Goal: Find specific page/section: Find specific page/section

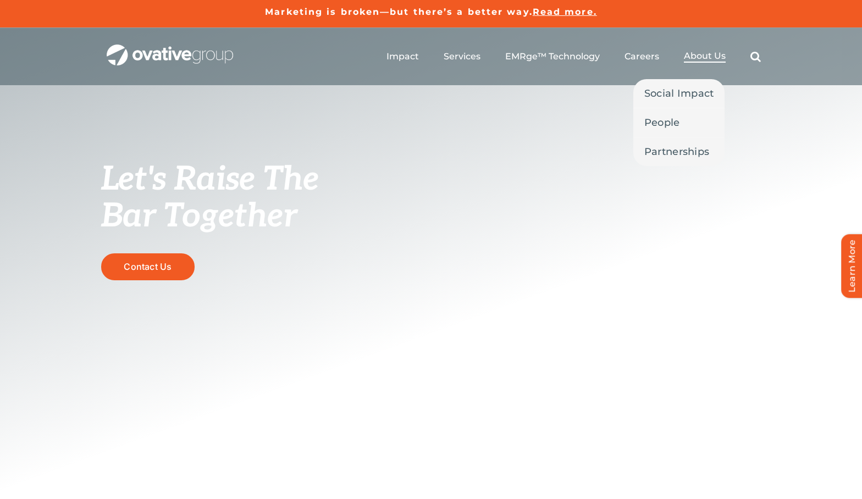
click at [720, 57] on span "About Us" at bounding box center [705, 56] width 42 height 11
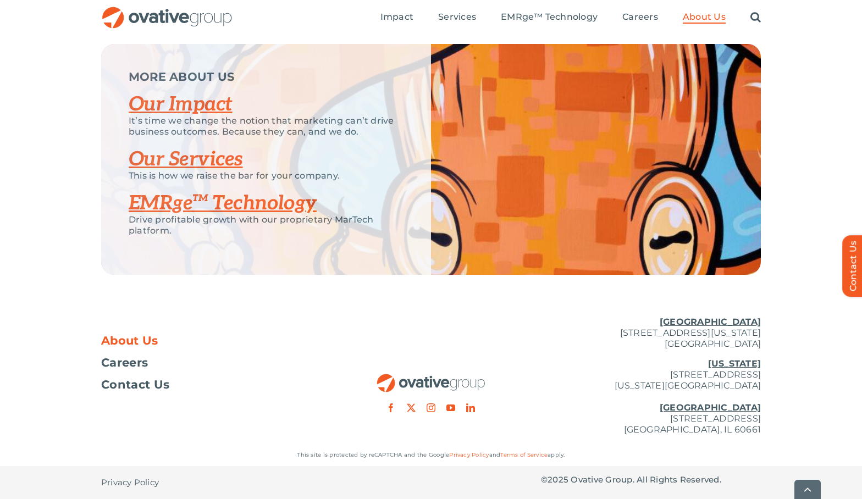
scroll to position [2317, 0]
click at [137, 363] on span "Careers" at bounding box center [124, 362] width 47 height 11
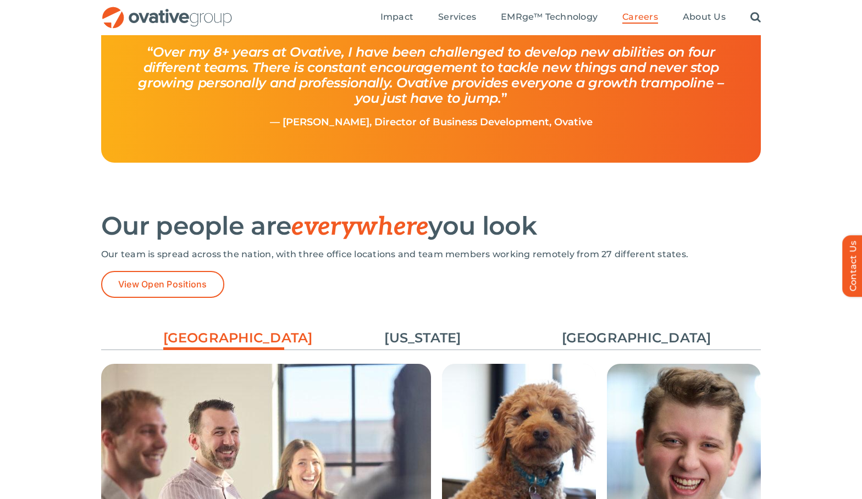
scroll to position [1403, 0]
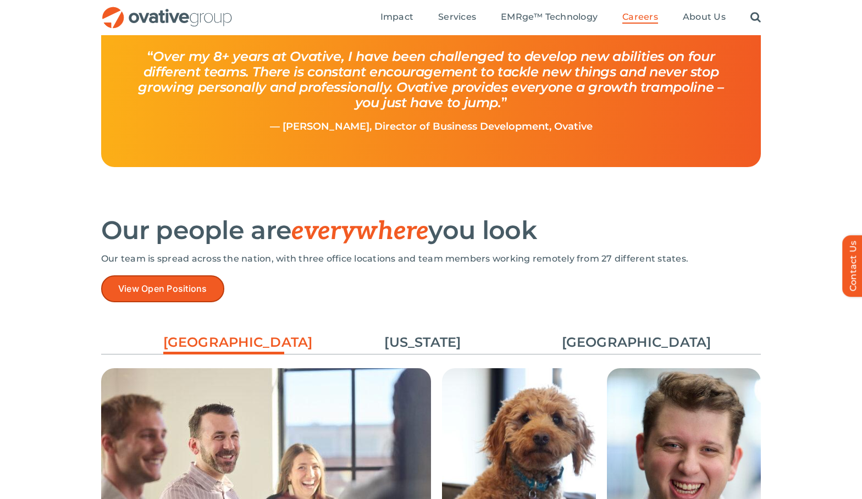
click at [174, 287] on span "View Open Positions" at bounding box center [162, 289] width 89 height 10
